Goal: Task Accomplishment & Management: Manage account settings

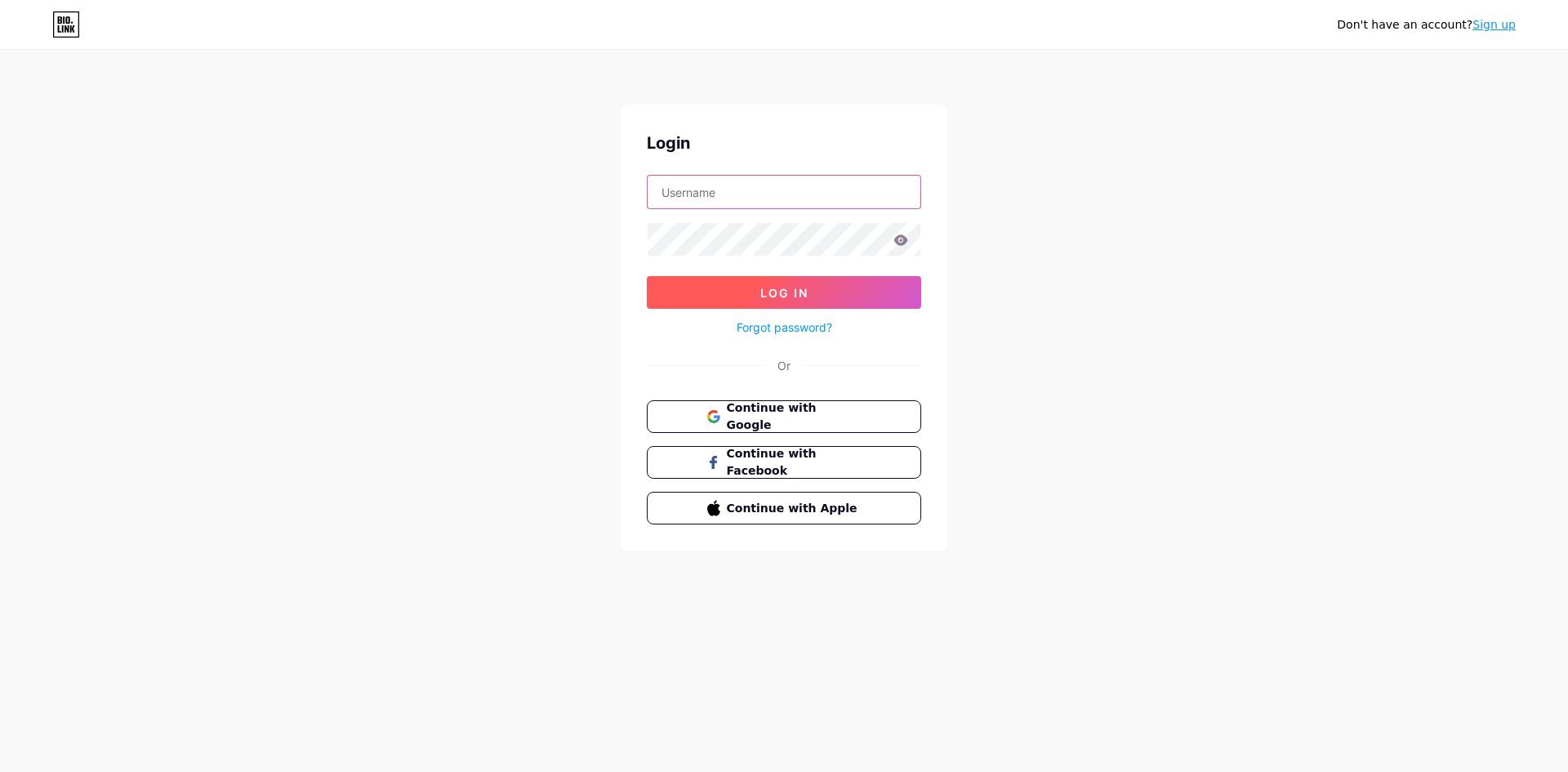
type input "[EMAIL_ADDRESS][DOMAIN_NAME]"
click at [785, 291] on span "Log In" at bounding box center [784, 293] width 48 height 14
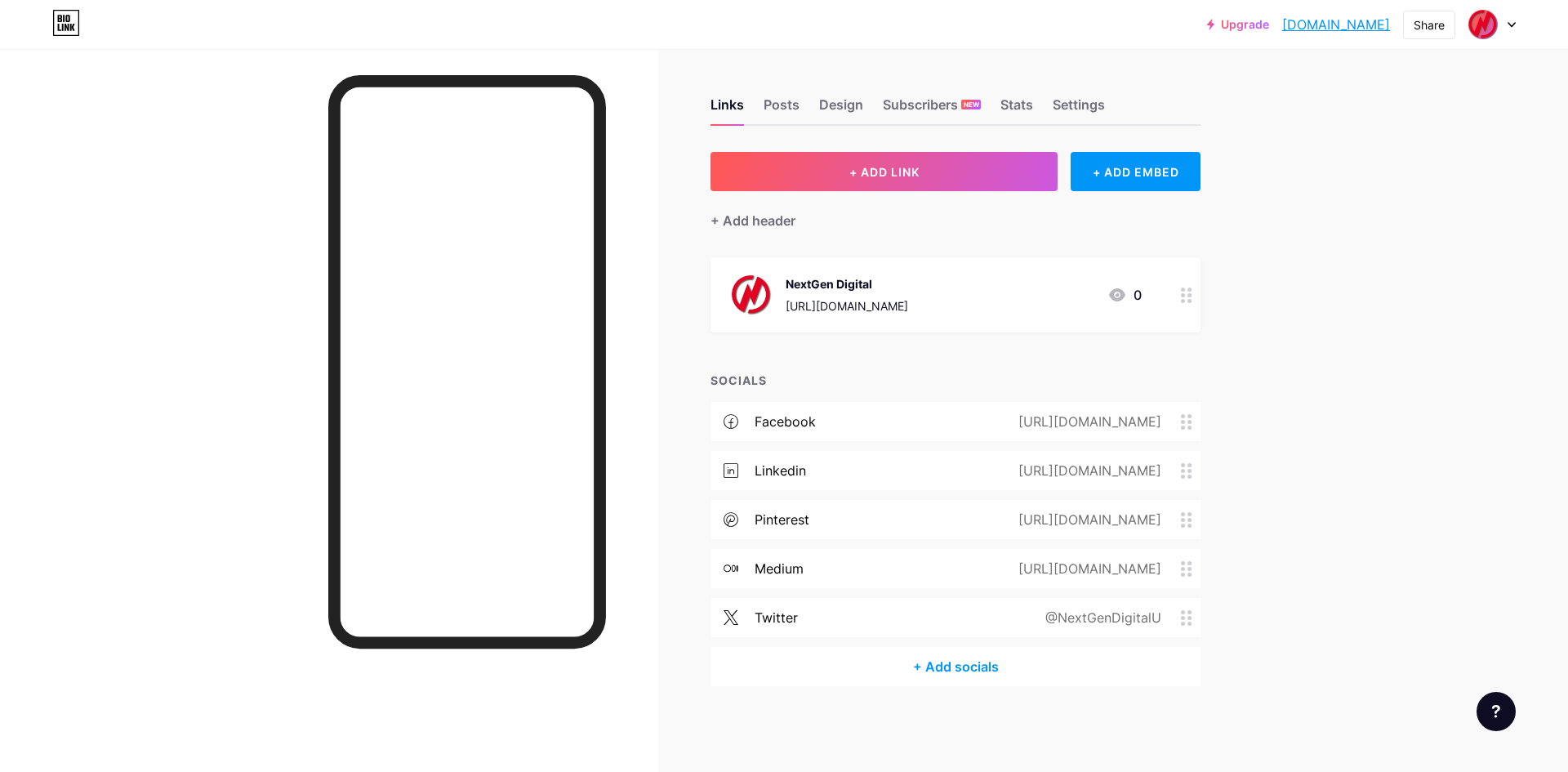
drag, startPoint x: 786, startPoint y: 306, endPoint x: 999, endPoint y: 306, distance: 213.0
click at [999, 306] on div "NextGen Digital https://nextgendigitaluk.blogspot.com/ 0" at bounding box center [935, 295] width 411 height 43
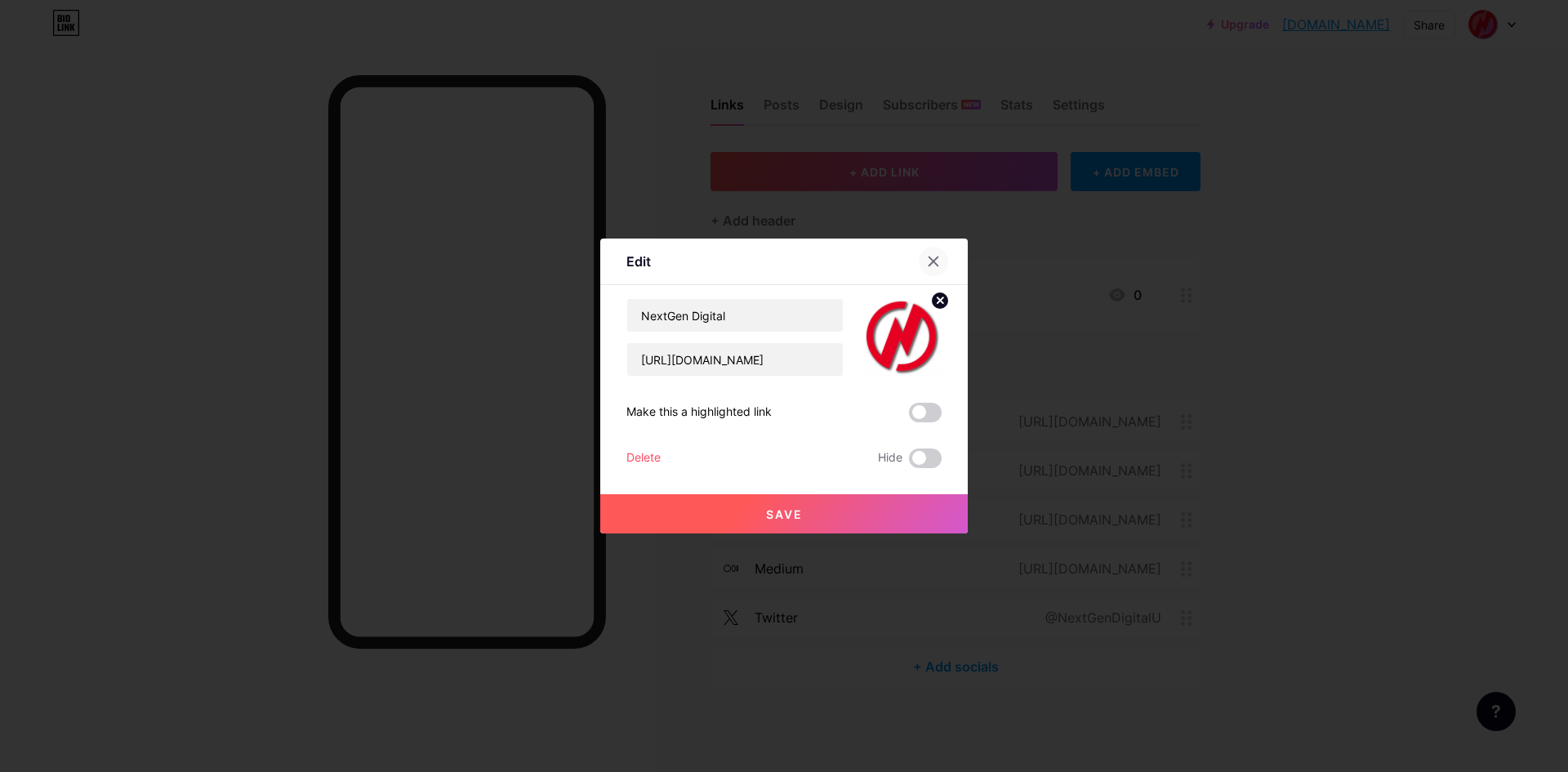
click at [932, 263] on icon at bounding box center [932, 261] width 13 height 13
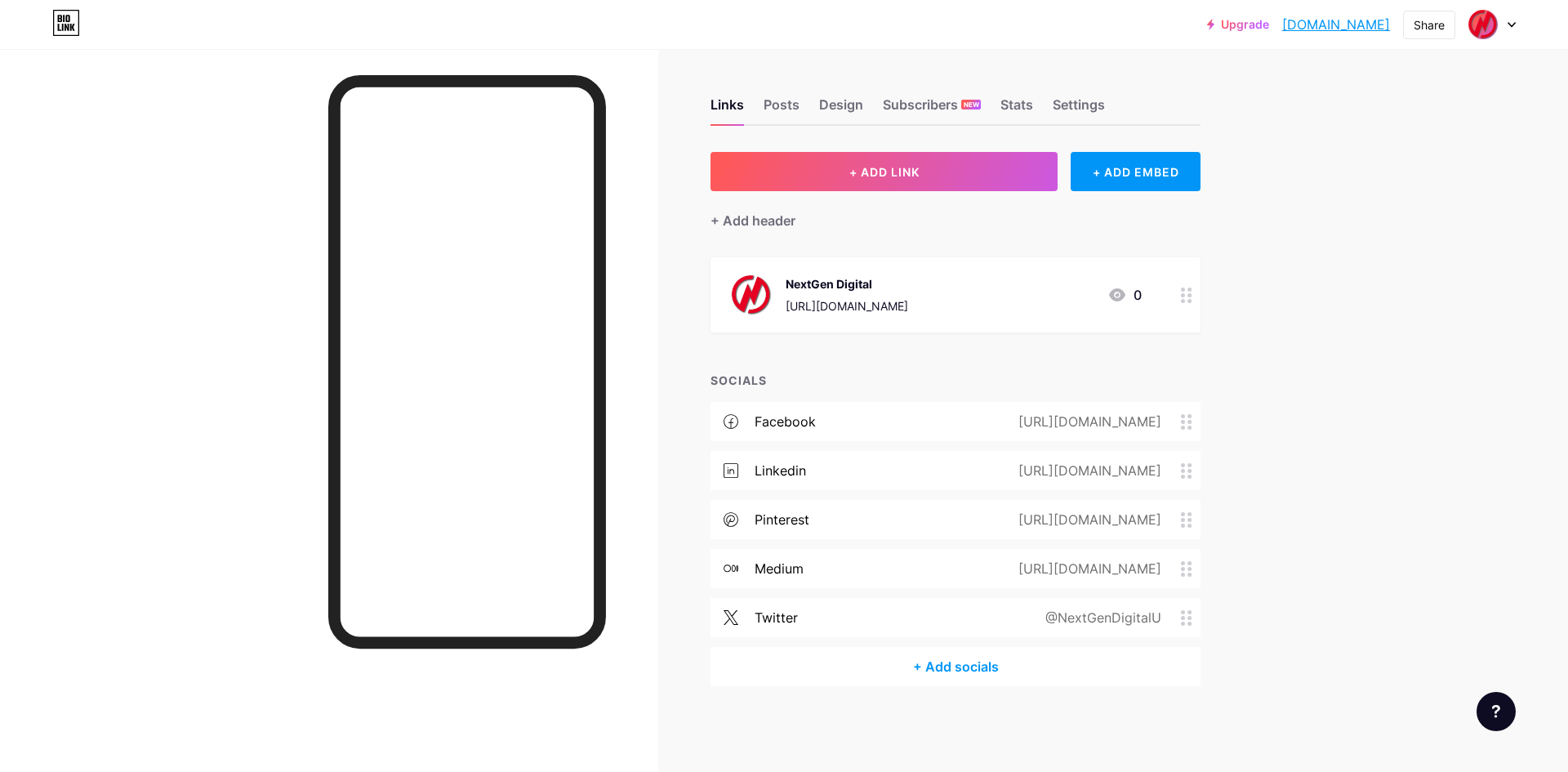
click at [816, 309] on div "https://nextgendigitaluk.blogspot.com/" at bounding box center [846, 306] width 122 height 17
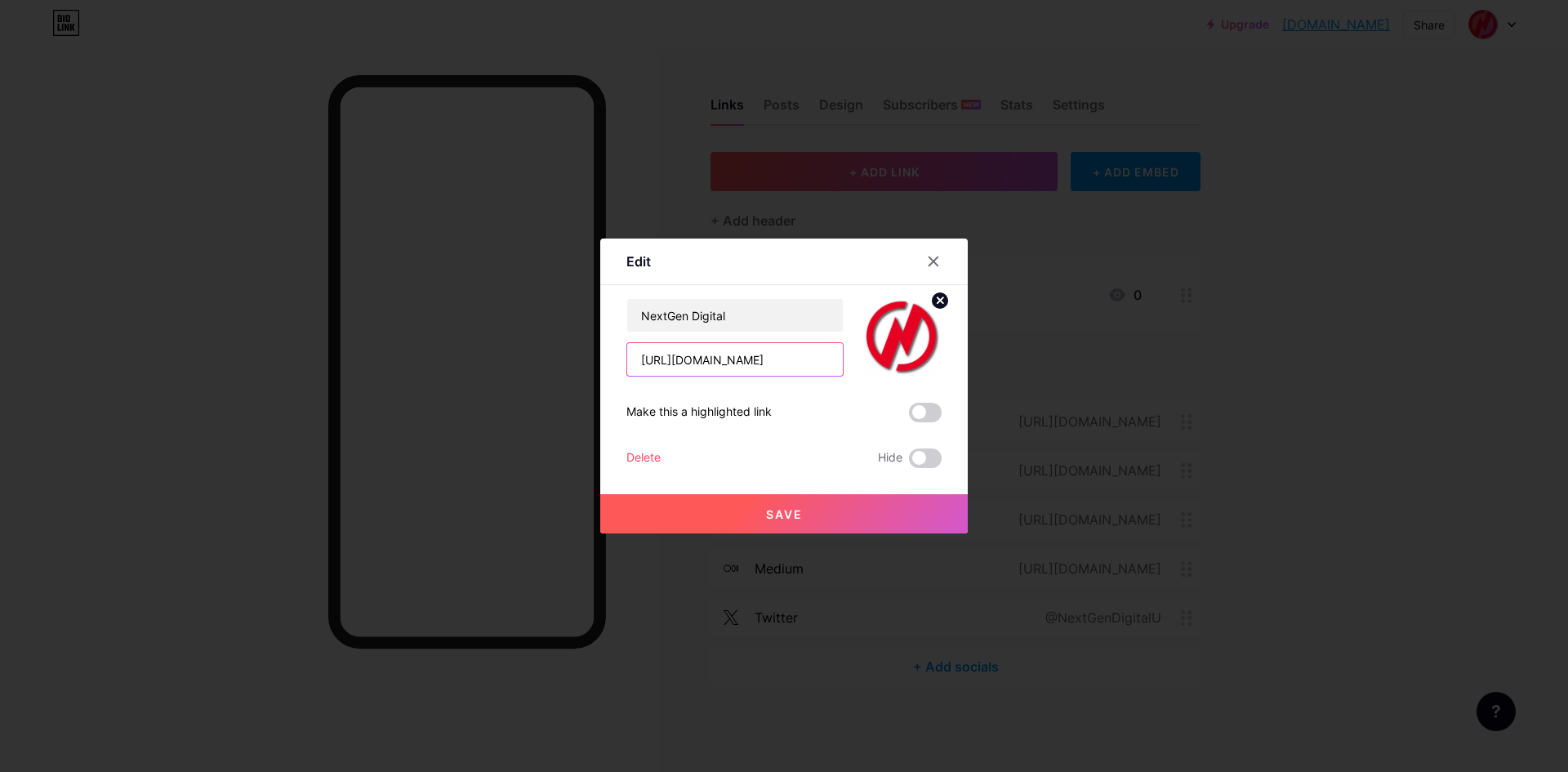
scroll to position [0, 22]
drag, startPoint x: 633, startPoint y: 363, endPoint x: 853, endPoint y: 362, distance: 220.0
click at [853, 362] on div "NextGen Digital https://nextgendigitaluk.blogspot.com/" at bounding box center [784, 337] width 315 height 79
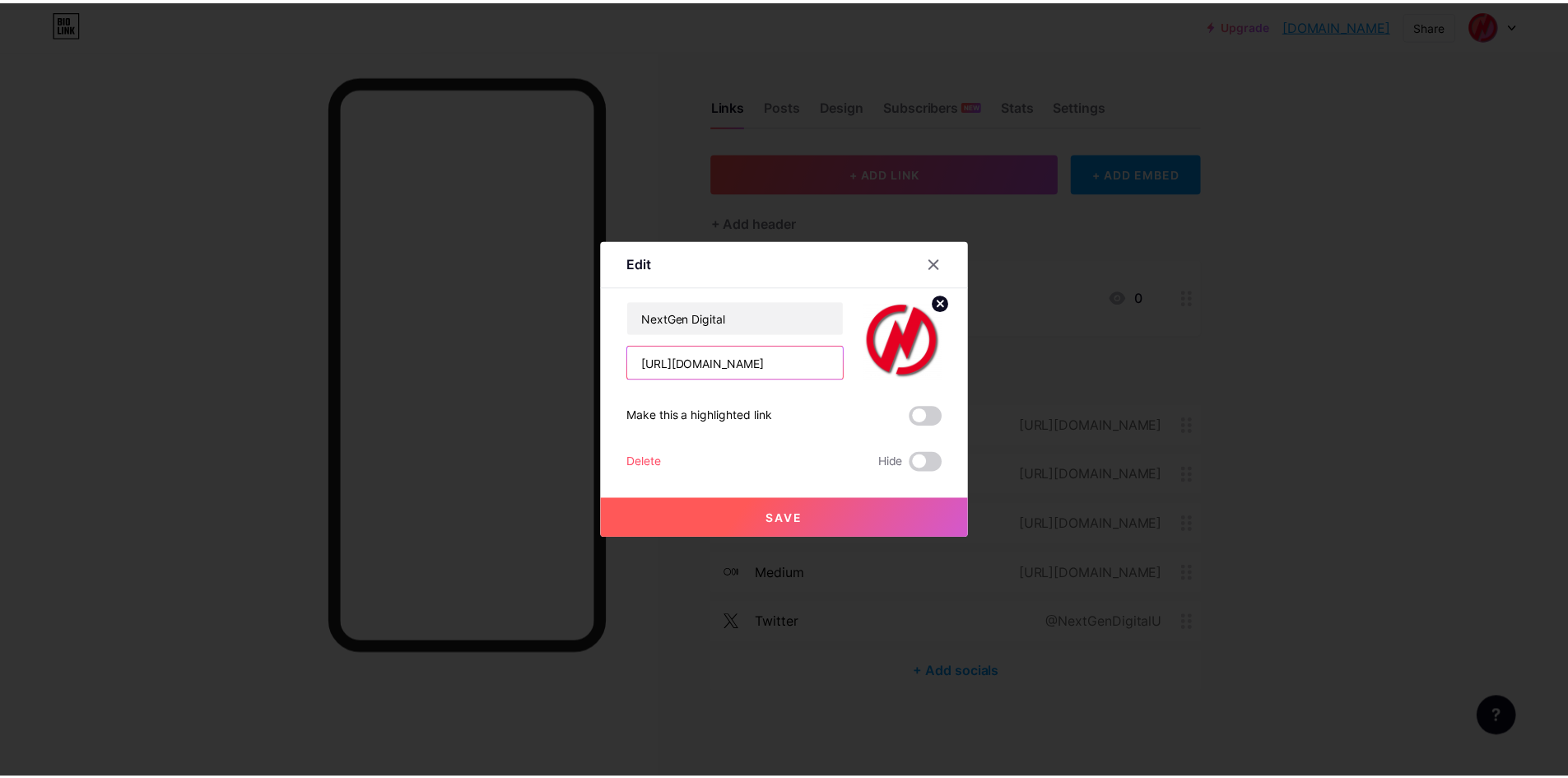
scroll to position [0, 0]
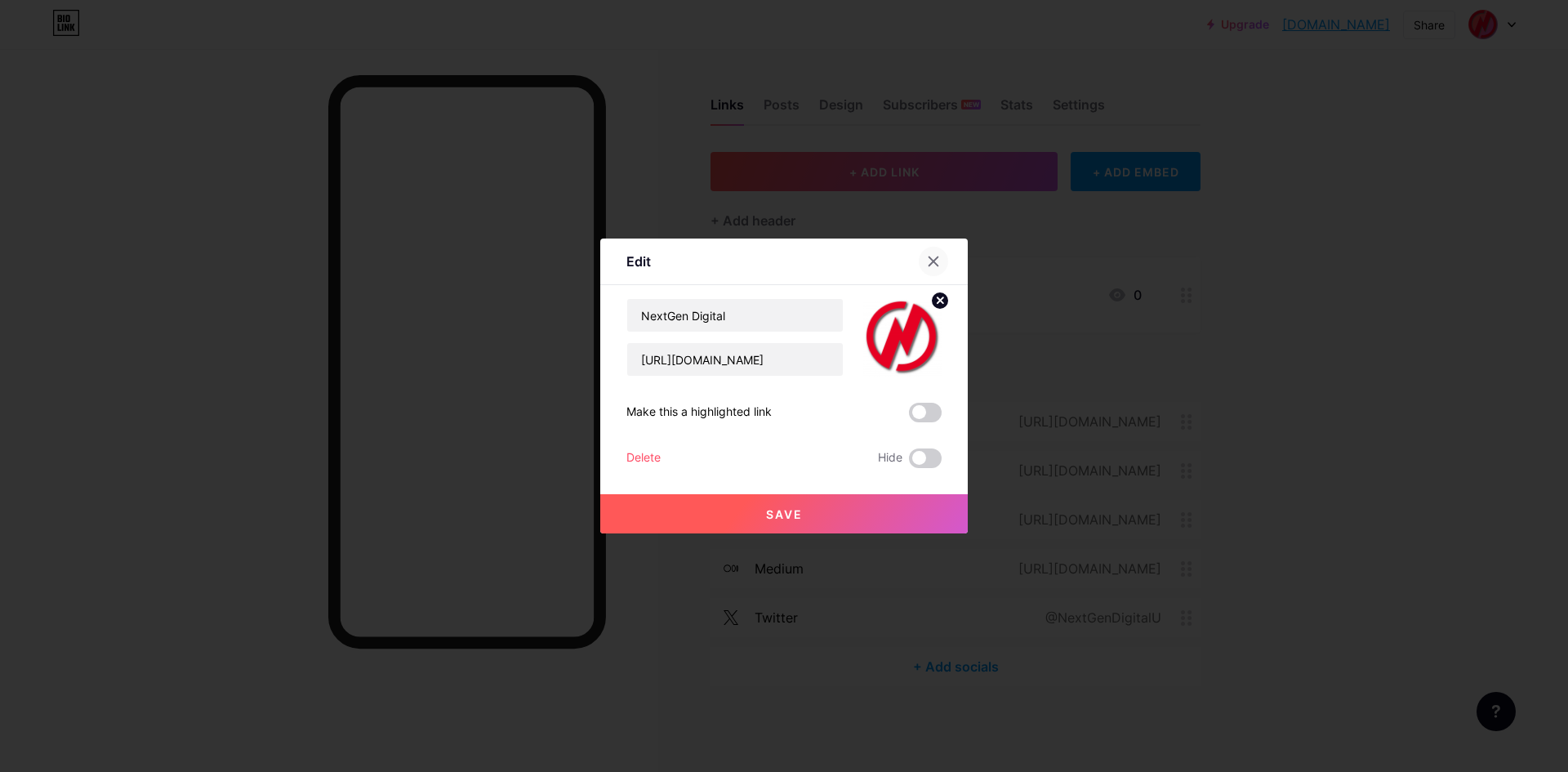
click at [926, 260] on icon at bounding box center [932, 261] width 13 height 13
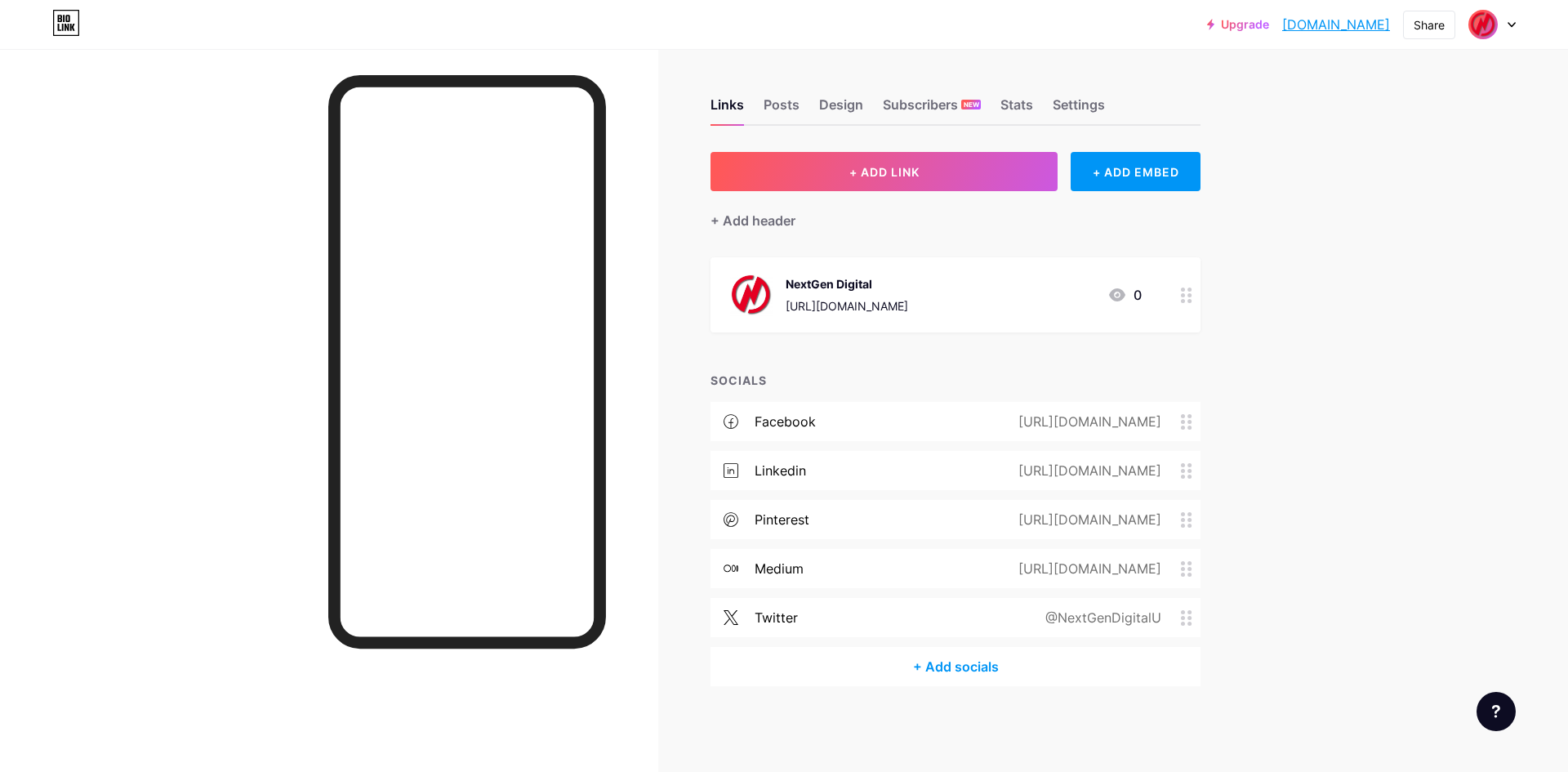
click at [1488, 21] on img at bounding box center [1482, 24] width 27 height 27
click at [1394, 182] on link "Account settings" at bounding box center [1413, 186] width 203 height 45
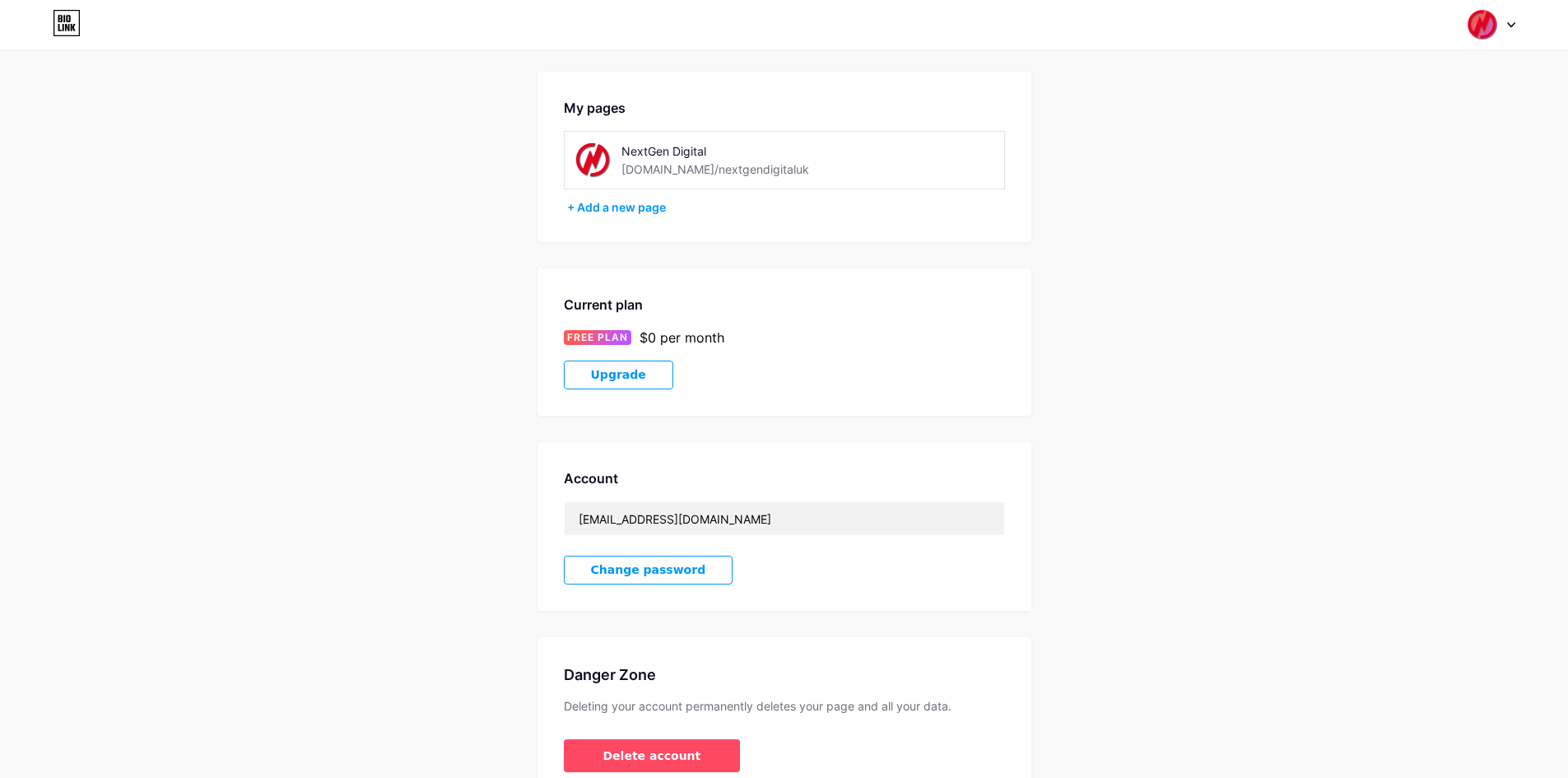
scroll to position [140, 0]
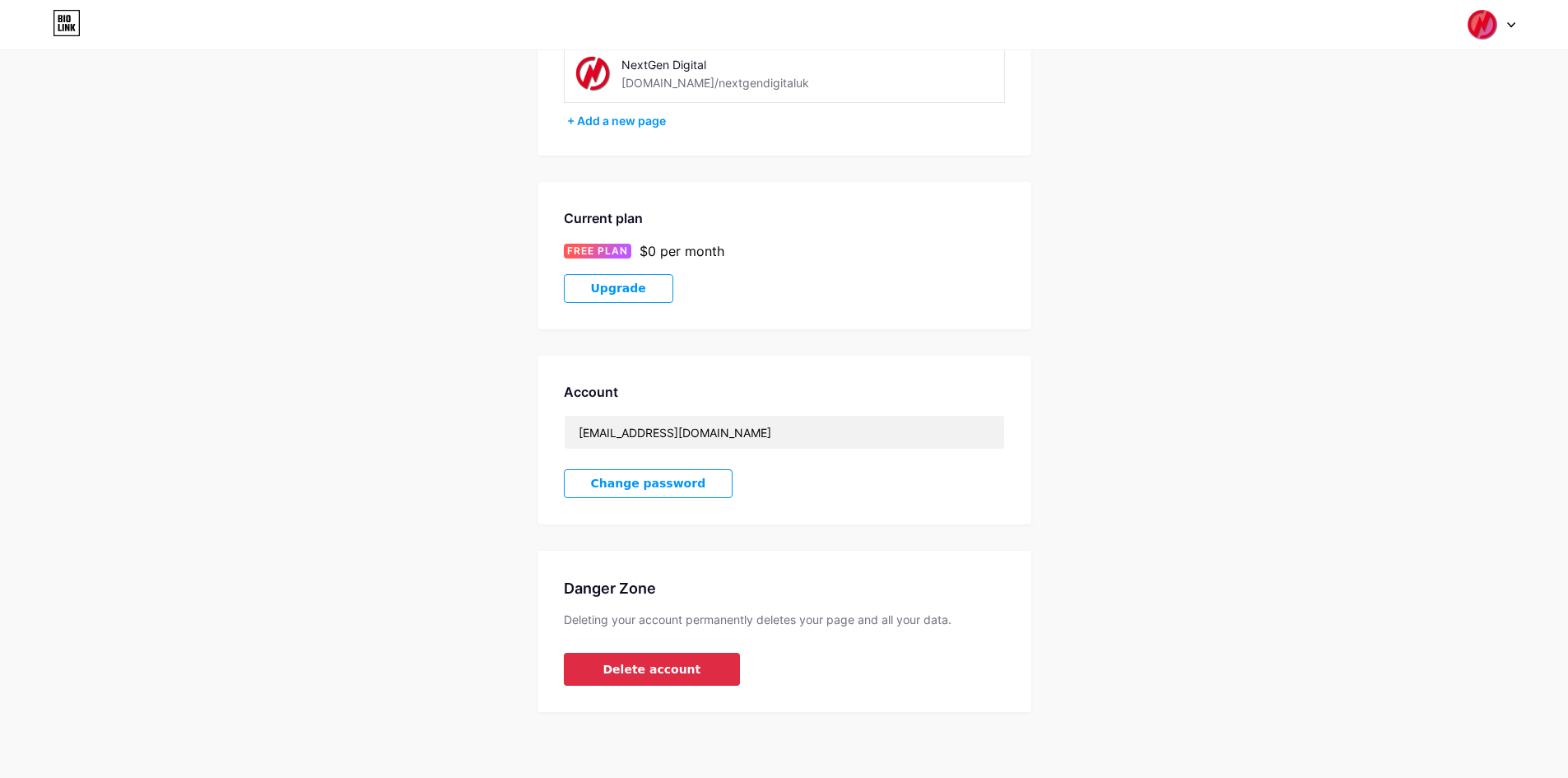
click at [649, 679] on button "Delete account" at bounding box center [652, 669] width 177 height 33
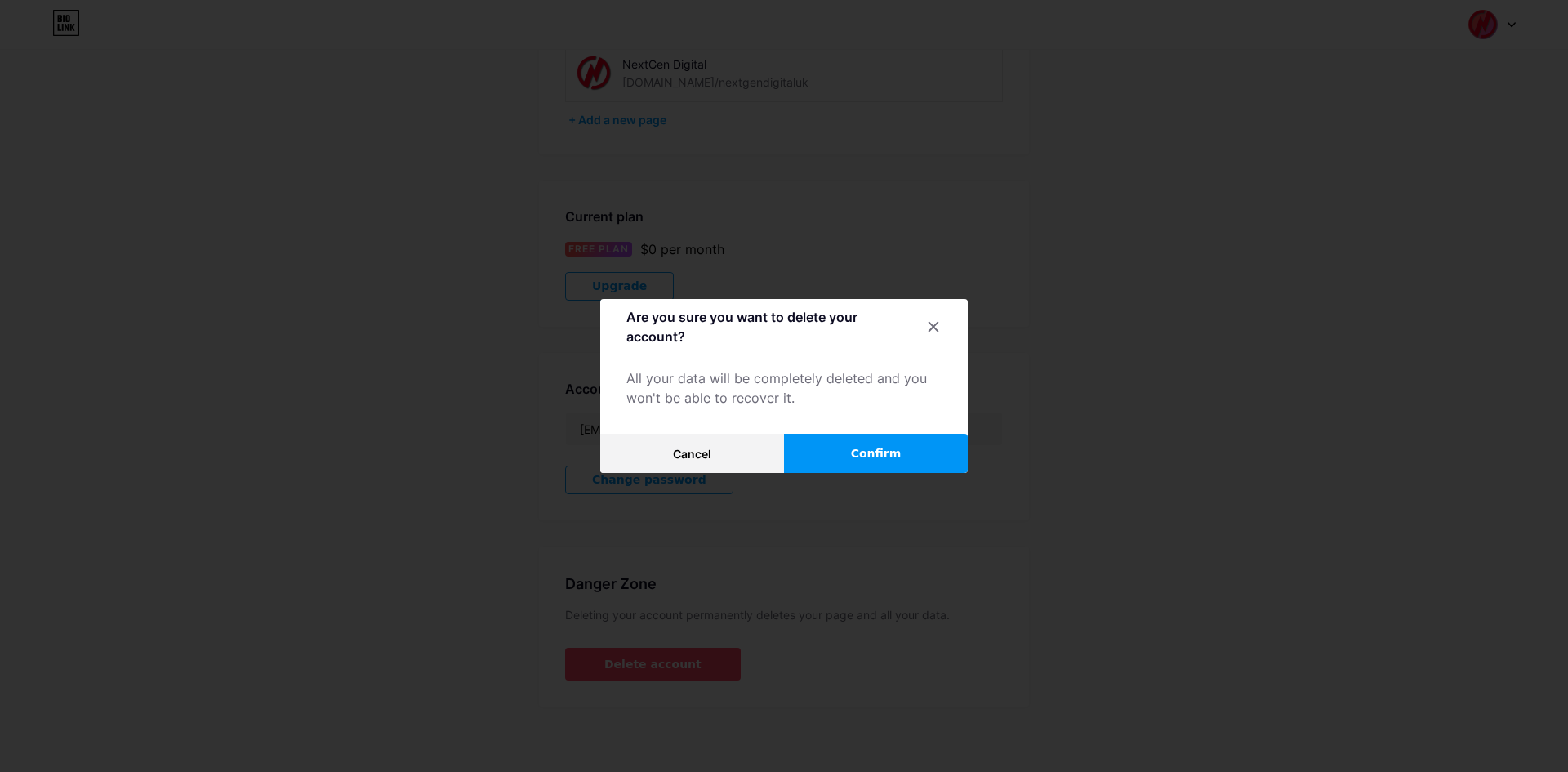
click at [892, 463] on button "Confirm" at bounding box center [875, 454] width 184 height 39
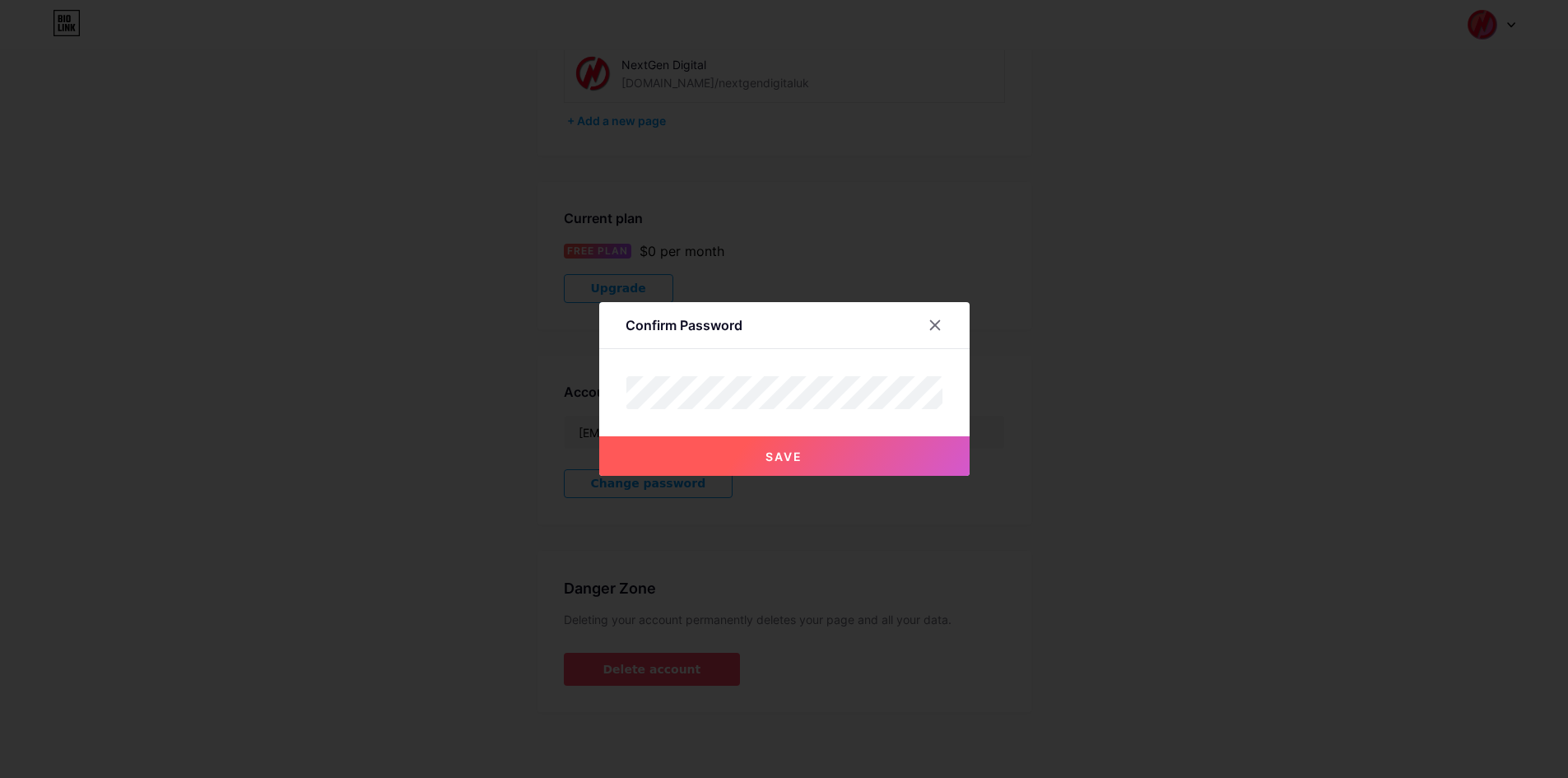
click at [826, 457] on button "Save" at bounding box center [785, 456] width 371 height 40
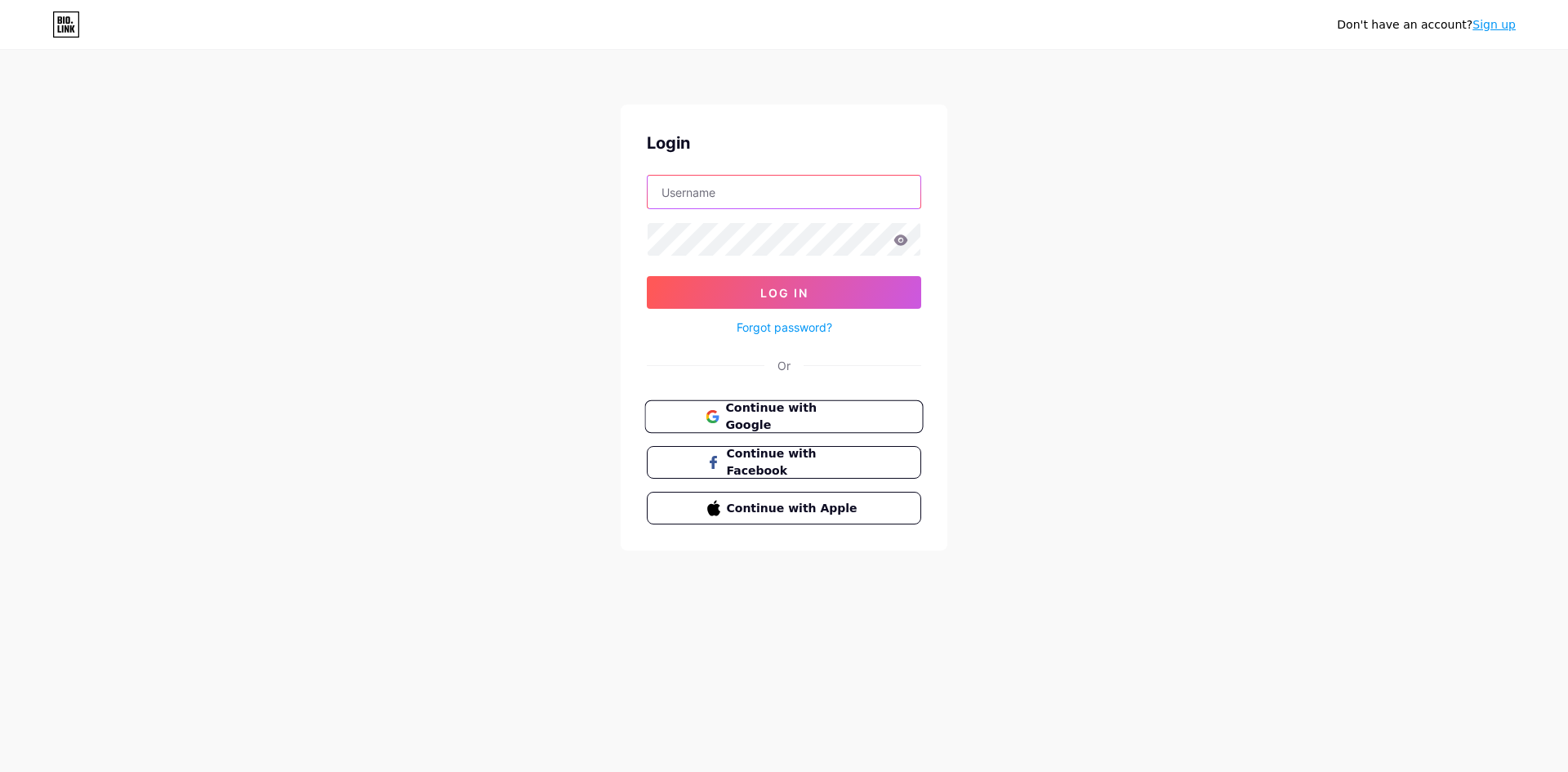
type input "[EMAIL_ADDRESS][DOMAIN_NAME]"
click at [790, 420] on span "Continue with Google" at bounding box center [793, 417] width 136 height 35
type input "[EMAIL_ADDRESS][DOMAIN_NAME]"
click at [802, 419] on span "Continue with Google" at bounding box center [793, 417] width 136 height 35
type input "[EMAIL_ADDRESS][DOMAIN_NAME]"
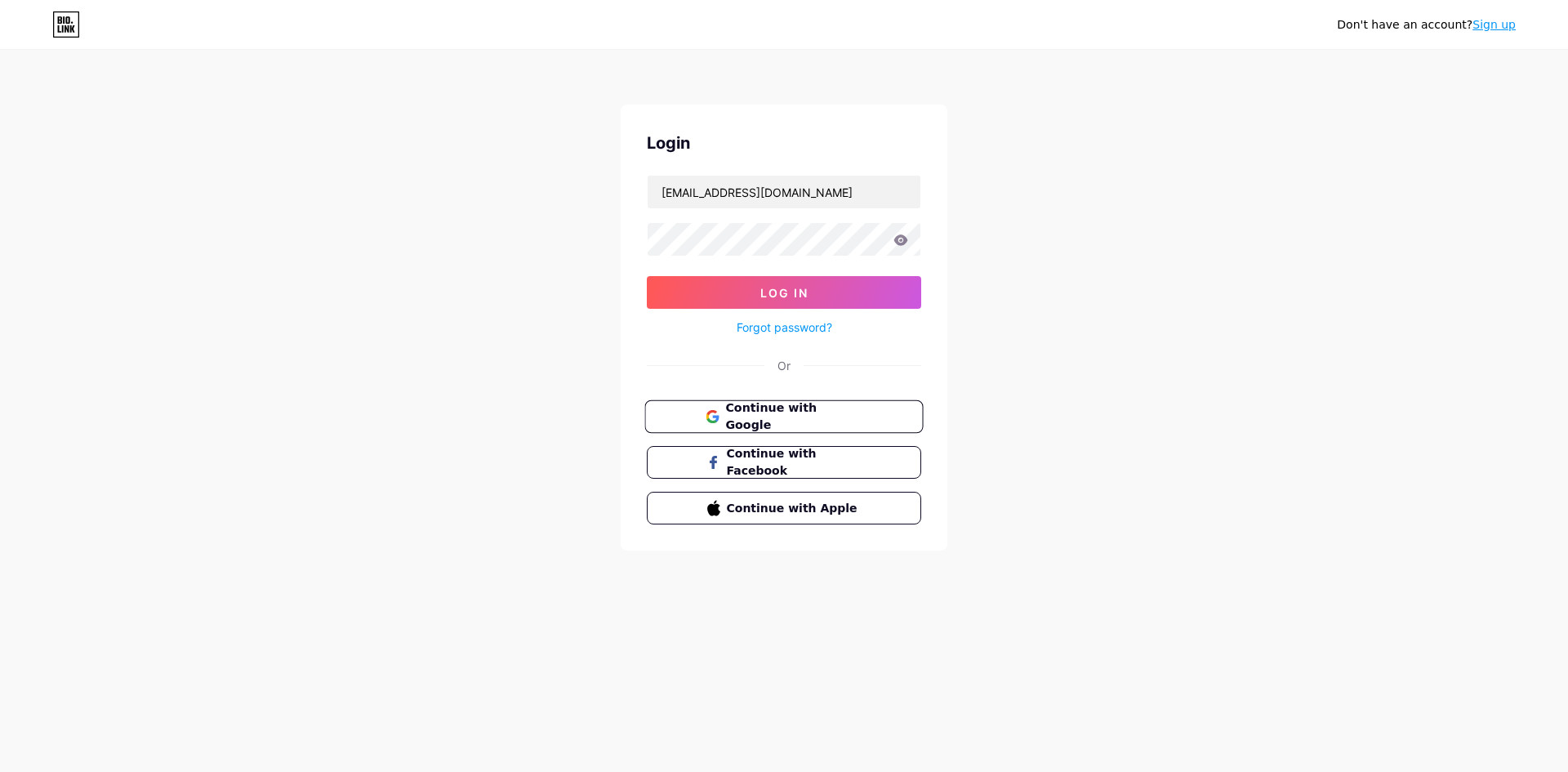
click at [830, 407] on span "Continue with Google" at bounding box center [793, 417] width 136 height 35
type input "[EMAIL_ADDRESS][DOMAIN_NAME]"
drag, startPoint x: 821, startPoint y: 192, endPoint x: 635, endPoint y: 188, distance: 186.0
click at [635, 188] on div "Login nextgendigitaluk@gmail.com Log In Forgot password? Or Continue with Googl…" at bounding box center [784, 327] width 327 height 446
click at [739, 207] on input "text" at bounding box center [784, 192] width 273 height 33
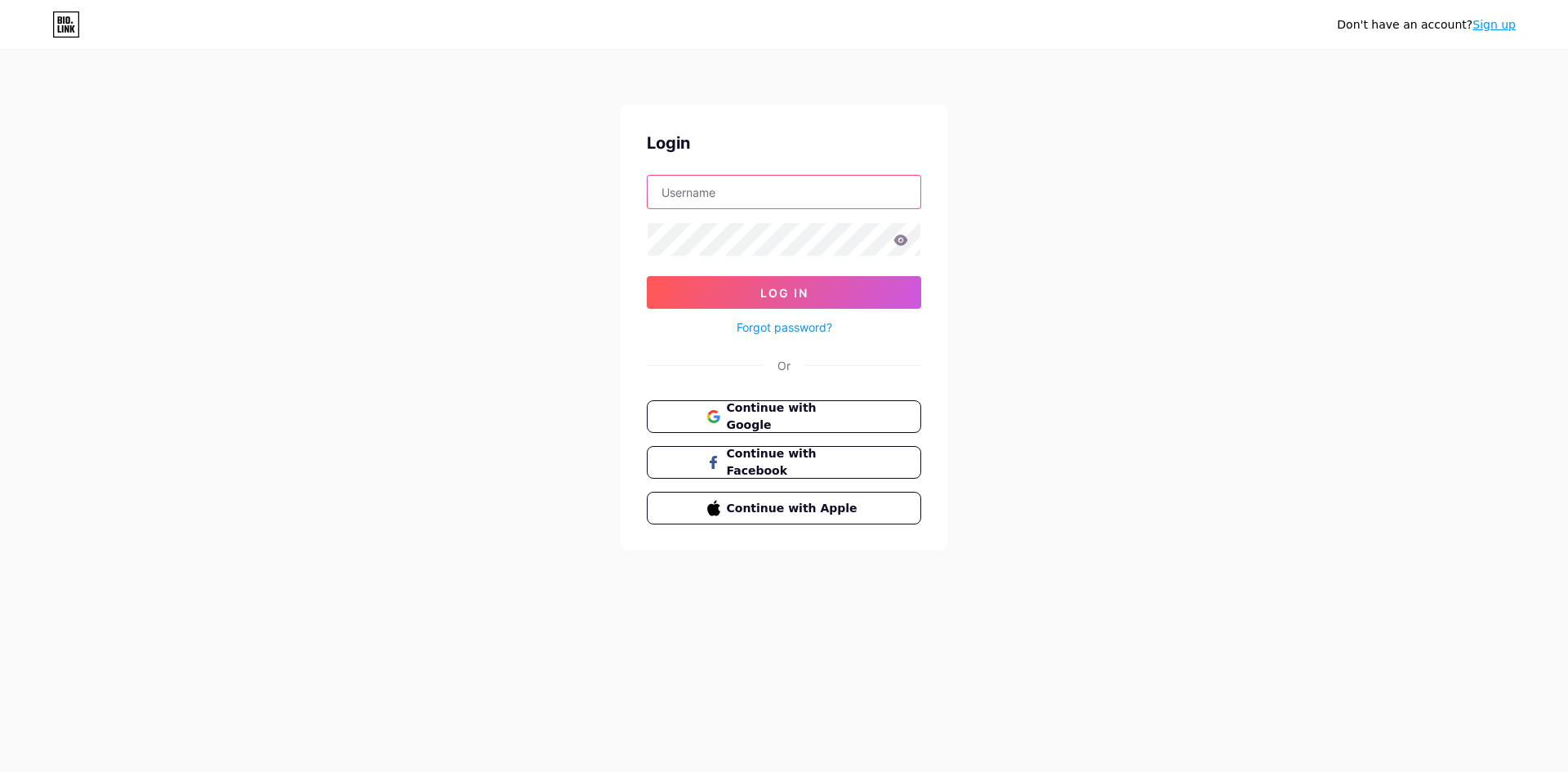
click at [727, 188] on input "text" at bounding box center [784, 192] width 273 height 33
click at [726, 187] on input "text" at bounding box center [784, 192] width 273 height 33
click at [599, 239] on div "Don't have an account? Sign up Login Log In Forgot password? Or Continue with G…" at bounding box center [784, 301] width 1568 height 603
click at [547, 322] on div "Don't have an account? Sign up Login Log In Forgot password? Or Continue with G…" at bounding box center [784, 301] width 1568 height 603
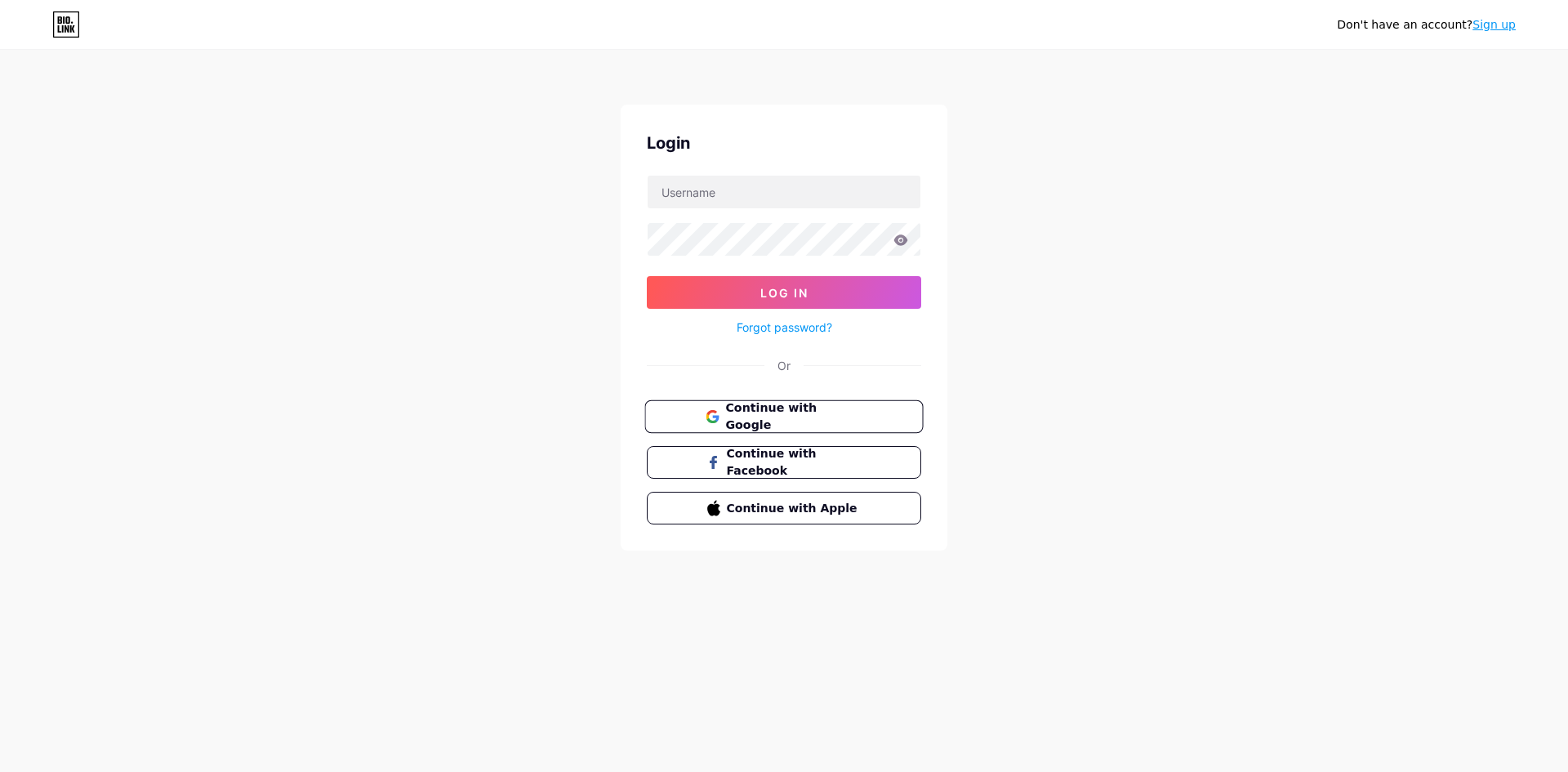
click at [782, 414] on span "Continue with Google" at bounding box center [793, 417] width 136 height 35
type input "[EMAIL_ADDRESS][DOMAIN_NAME]"
drag, startPoint x: 810, startPoint y: 193, endPoint x: 583, endPoint y: 193, distance: 227.0
click at [583, 193] on div "Don't have an account? Sign up Login [EMAIL_ADDRESS][DOMAIN_NAME] Log In Forgot…" at bounding box center [784, 301] width 1568 height 603
drag, startPoint x: 836, startPoint y: 193, endPoint x: 584, endPoint y: 199, distance: 252.1
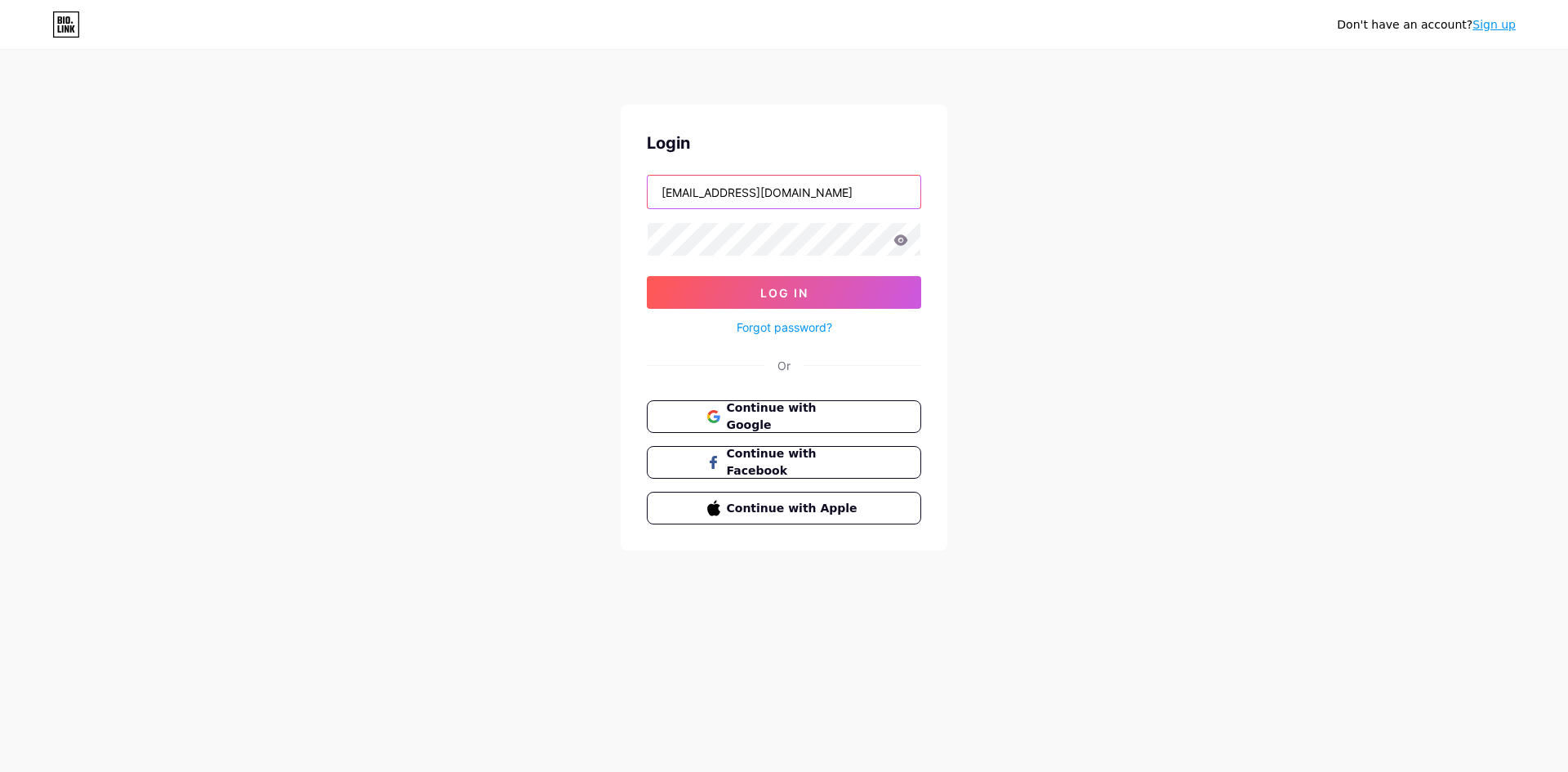
click at [585, 199] on div "Don't have an account? Sign up Login [EMAIL_ADDRESS][DOMAIN_NAME] Log In Forgot…" at bounding box center [784, 301] width 1568 height 603
click at [785, 321] on link "Forgot password?" at bounding box center [784, 327] width 96 height 17
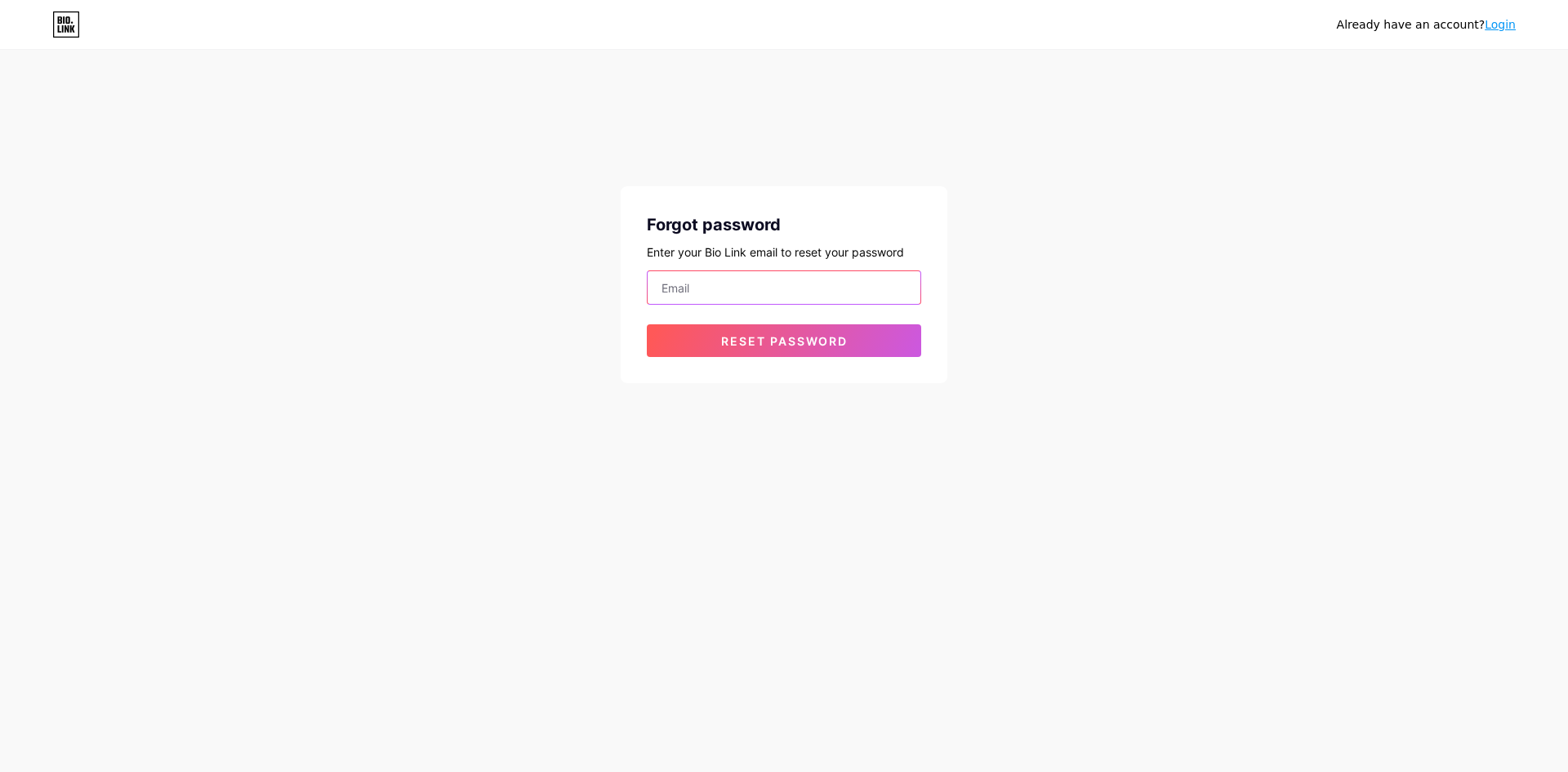
click at [691, 281] on input "email" at bounding box center [784, 288] width 273 height 33
drag, startPoint x: 738, startPoint y: 289, endPoint x: 749, endPoint y: 287, distance: 11.2
click at [749, 287] on input "[EMAIL_ADDRESS][DOMAIN_NAME]" at bounding box center [784, 288] width 273 height 33
type input "[EMAIL_ADDRESS][DOMAIN_NAME]"
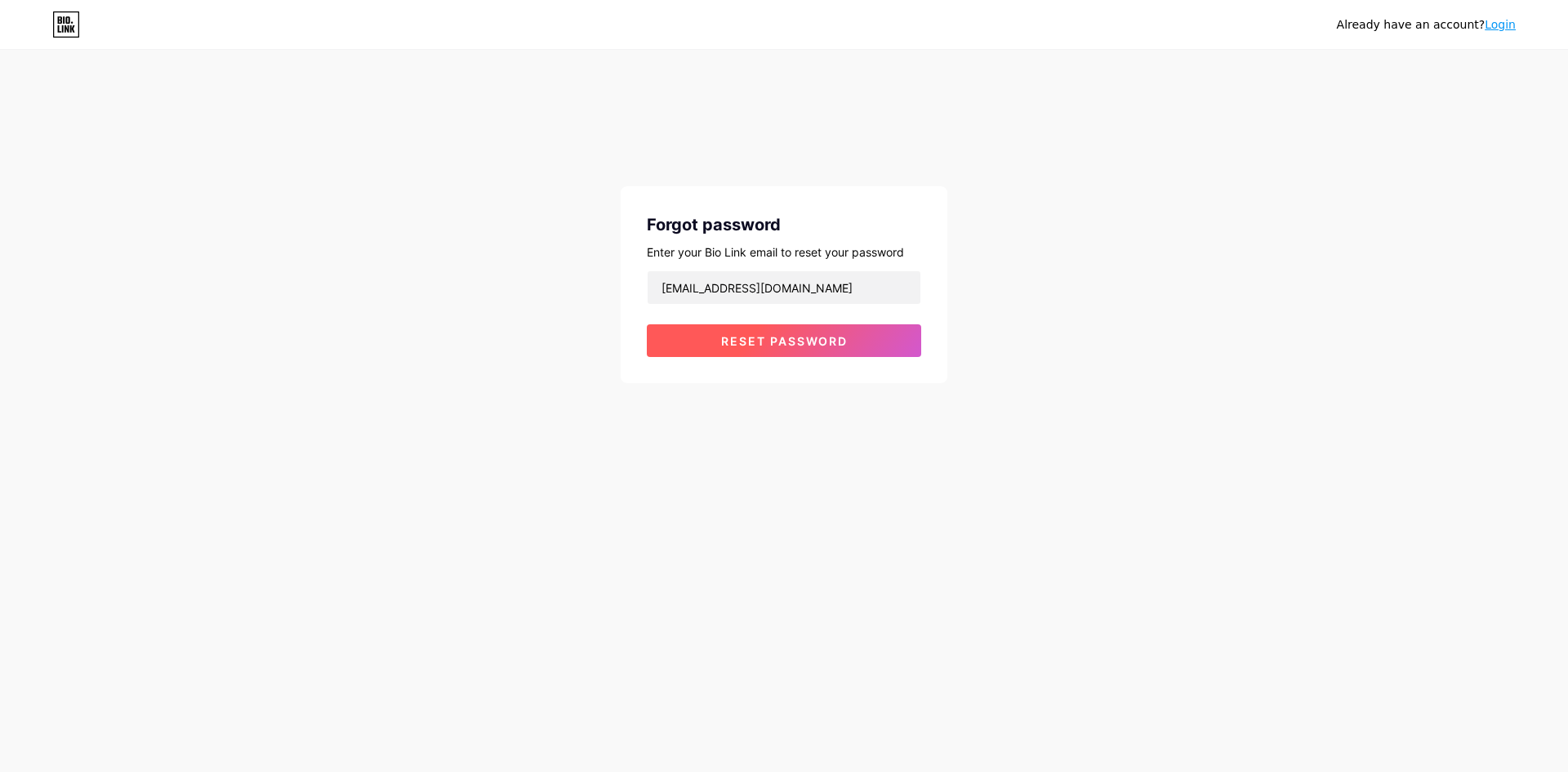
click at [778, 330] on button "Reset password" at bounding box center [784, 341] width 275 height 33
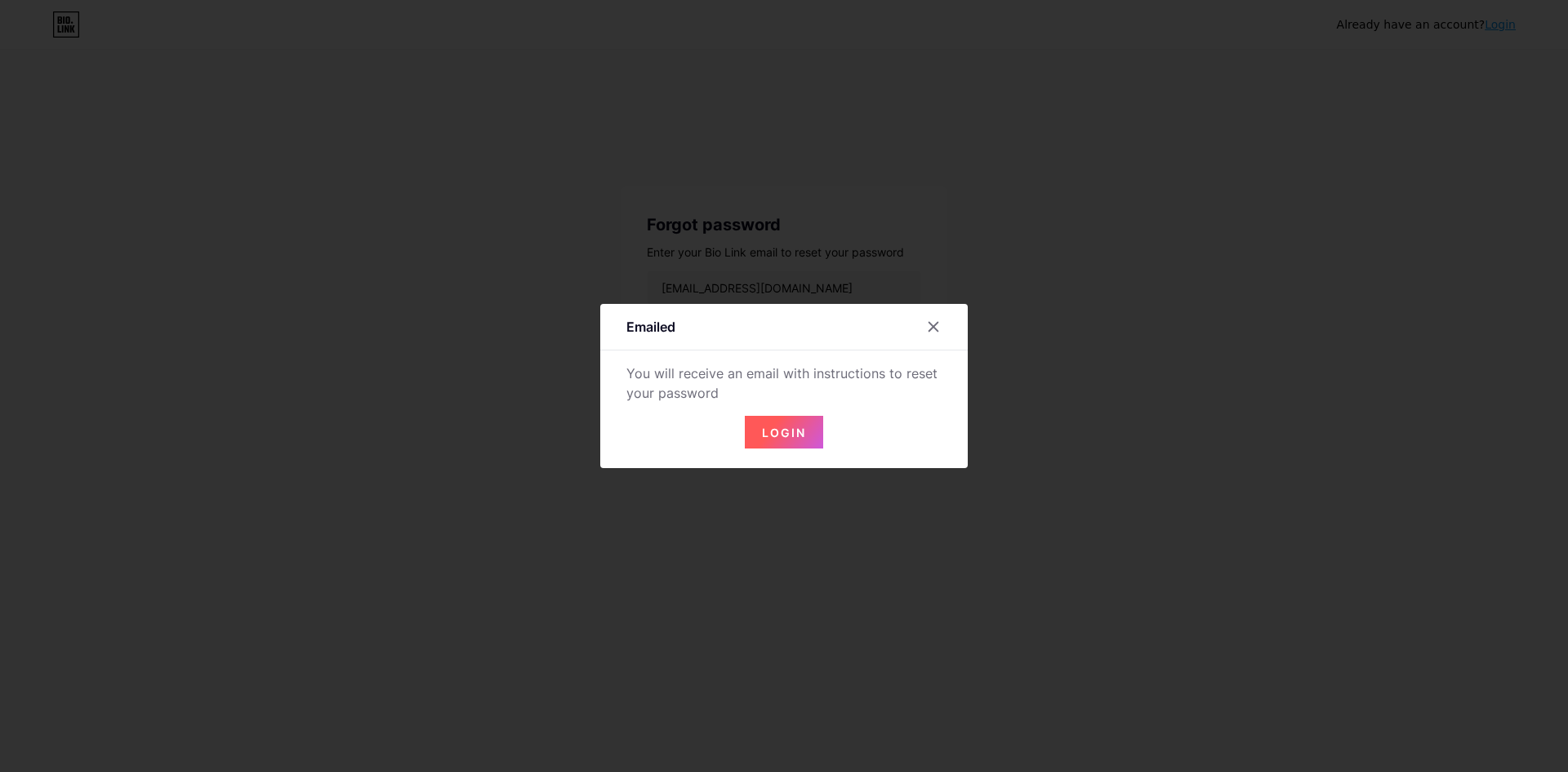
click at [785, 432] on span "Login" at bounding box center [784, 432] width 44 height 14
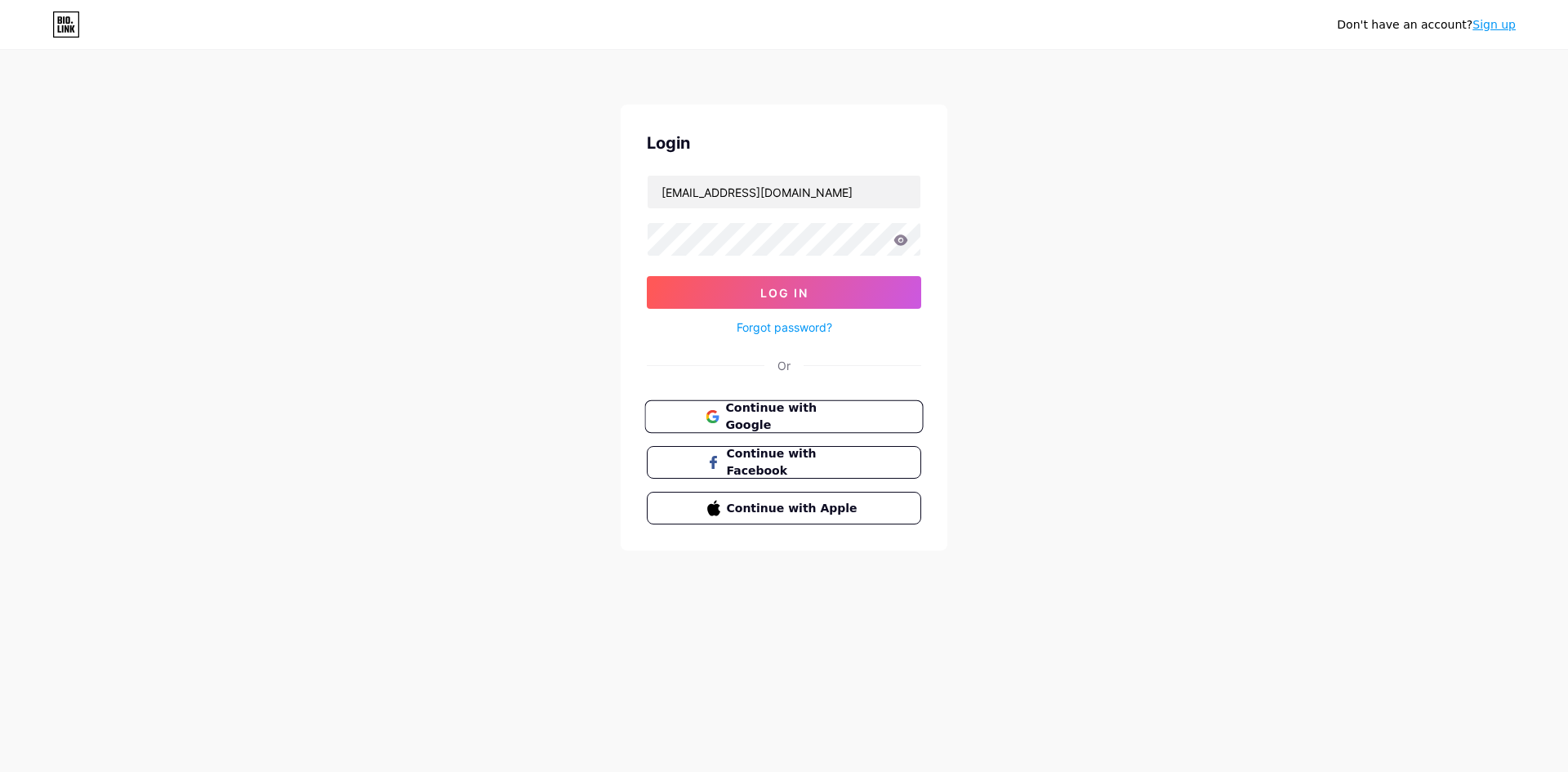
click at [792, 405] on button "Continue with Google" at bounding box center [783, 417] width 278 height 33
type input "[EMAIL_ADDRESS][DOMAIN_NAME]"
click at [904, 243] on icon at bounding box center [901, 240] width 14 height 10
click at [903, 238] on icon at bounding box center [901, 240] width 14 height 10
click at [1498, 22] on link "Sign up" at bounding box center [1494, 24] width 44 height 13
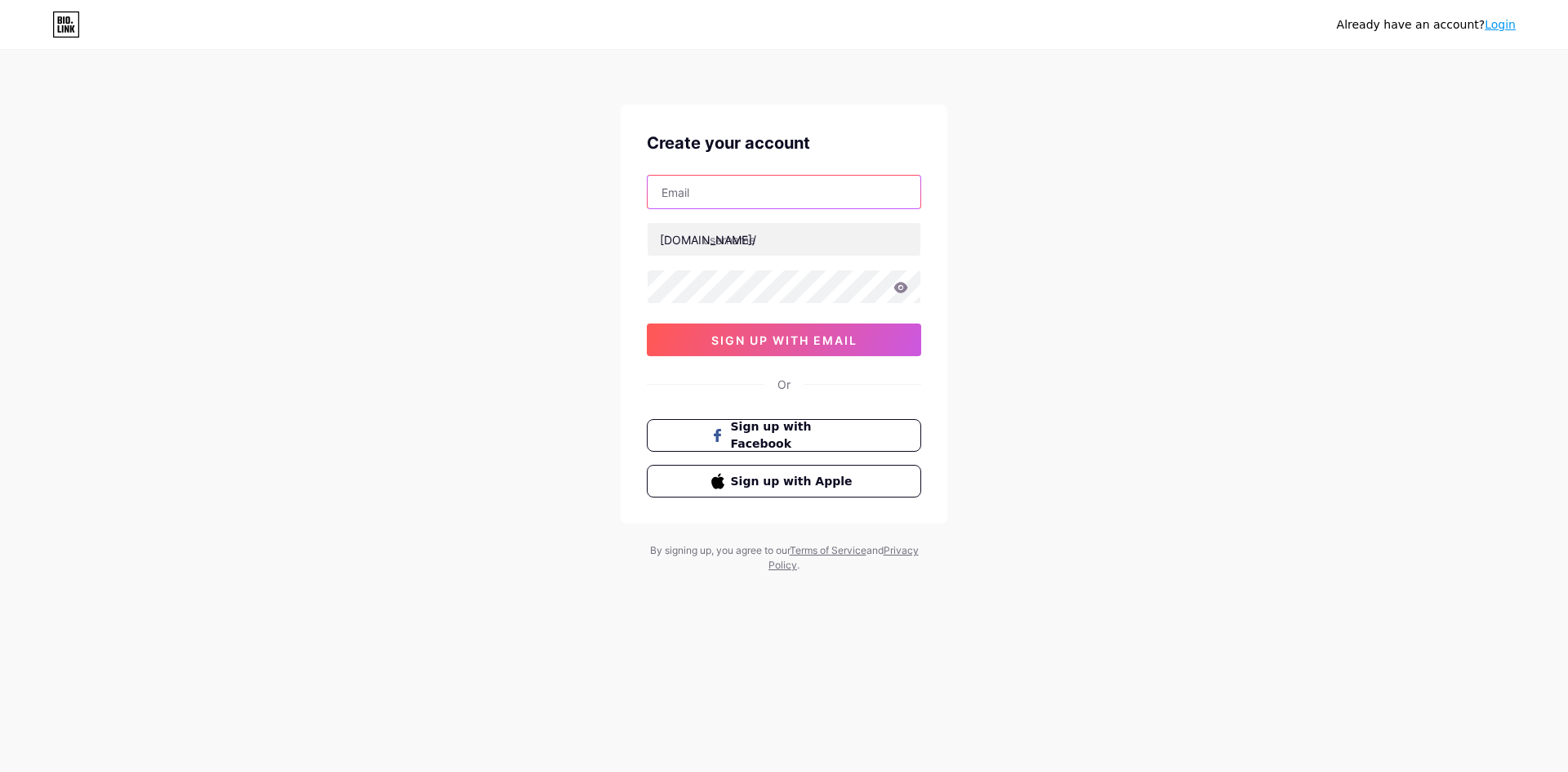
click at [716, 194] on input "text" at bounding box center [784, 192] width 273 height 33
drag, startPoint x: 739, startPoint y: 193, endPoint x: 749, endPoint y: 192, distance: 10.0
click at [749, 192] on input "nextgendigitaluk@gmail.com" at bounding box center [784, 192] width 273 height 33
type input "nextgendigitalbd@gmail.com"
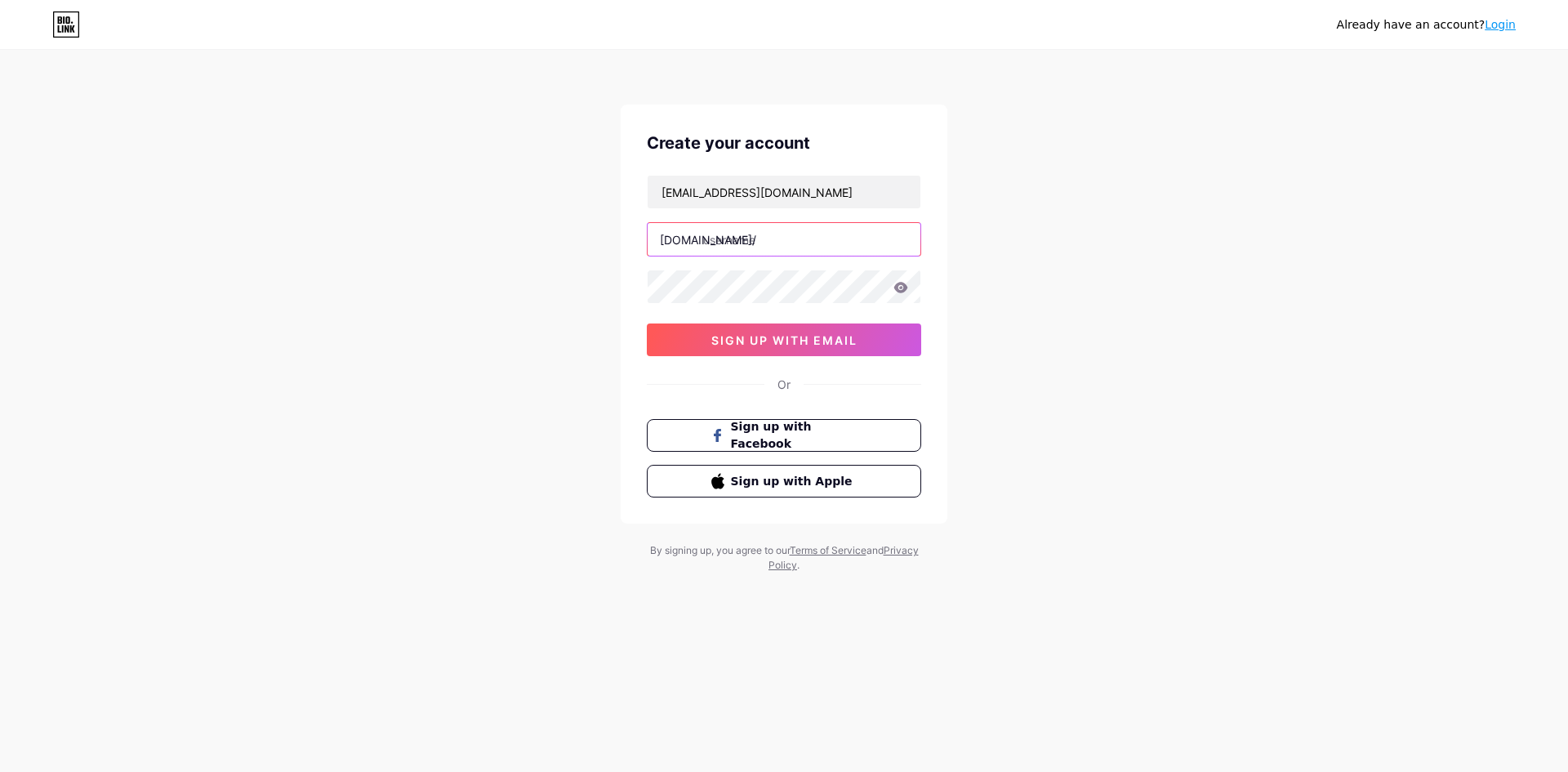
click at [760, 241] on input "text" at bounding box center [784, 240] width 273 height 33
type input "nextgendigitalinfo"
click at [618, 278] on div "Already have an account? Login Create your account nextgendigitalbd@gmail.com b…" at bounding box center [784, 312] width 1568 height 625
click at [1167, 402] on div "Already have an account? Login Create your account nextgendigitalbd@gmail.com b…" at bounding box center [784, 312] width 1568 height 625
click at [853, 341] on span "sign up with email" at bounding box center [784, 340] width 146 height 14
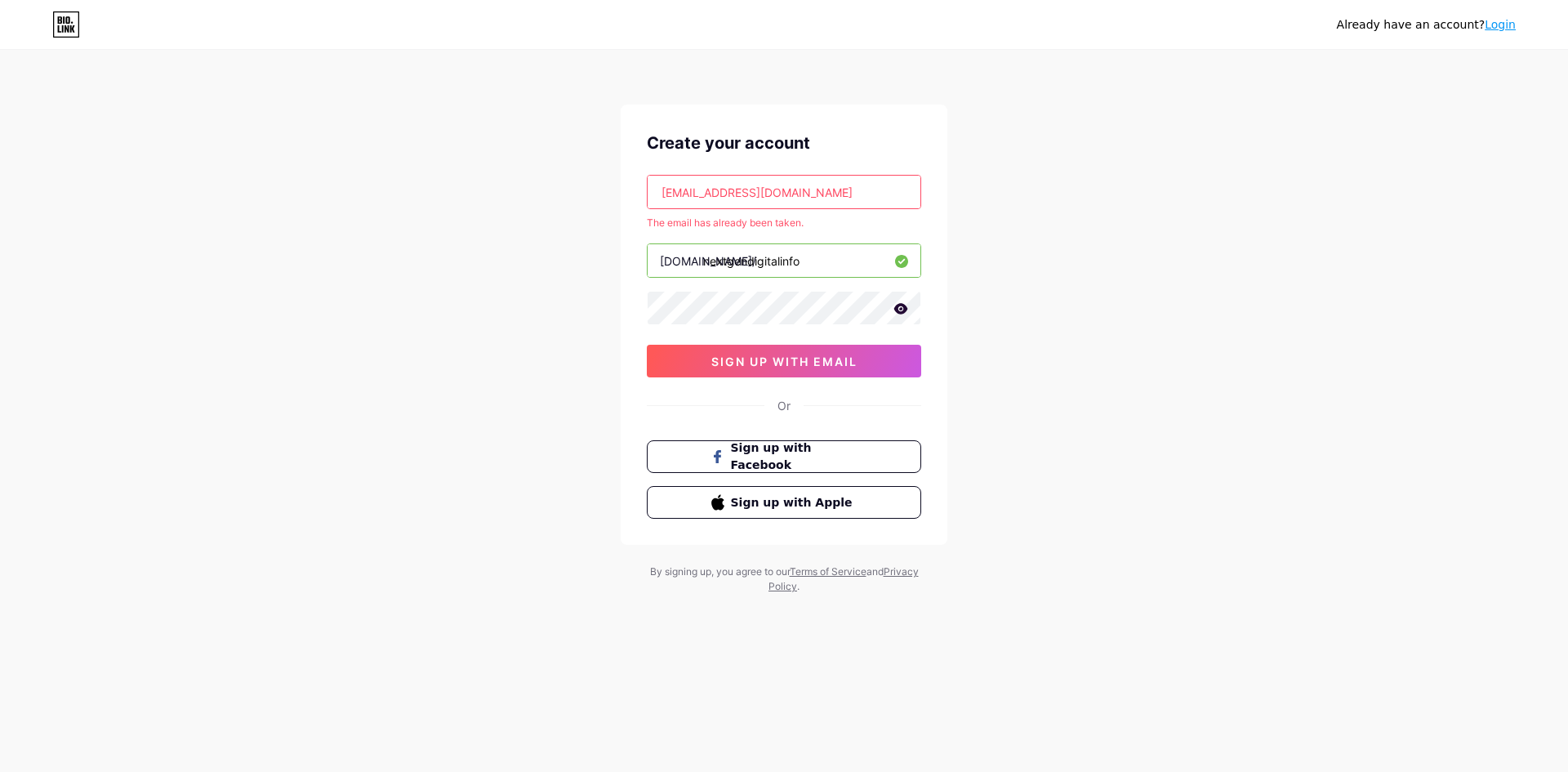
click at [1499, 26] on link "Login" at bounding box center [1500, 24] width 31 height 13
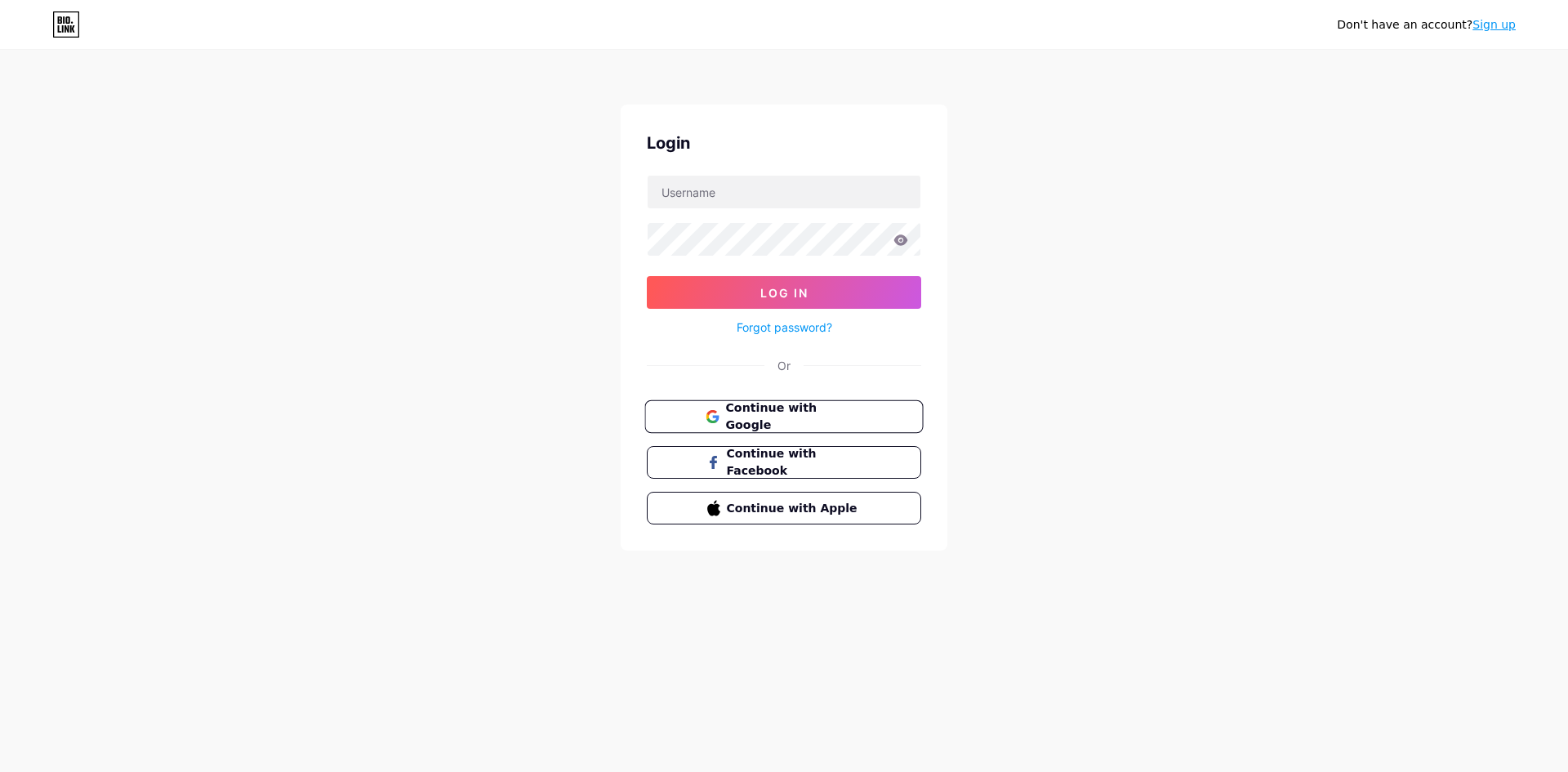
click at [796, 417] on span "Continue with Google" at bounding box center [793, 417] width 136 height 35
